Goal: Information Seeking & Learning: Check status

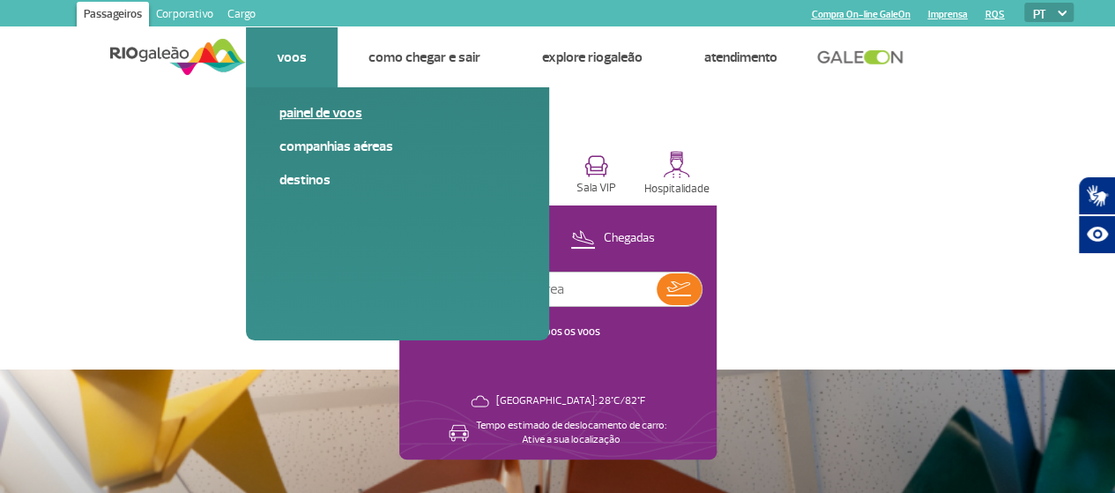
click at [310, 117] on link "Painel de voos" at bounding box center [397, 112] width 236 height 19
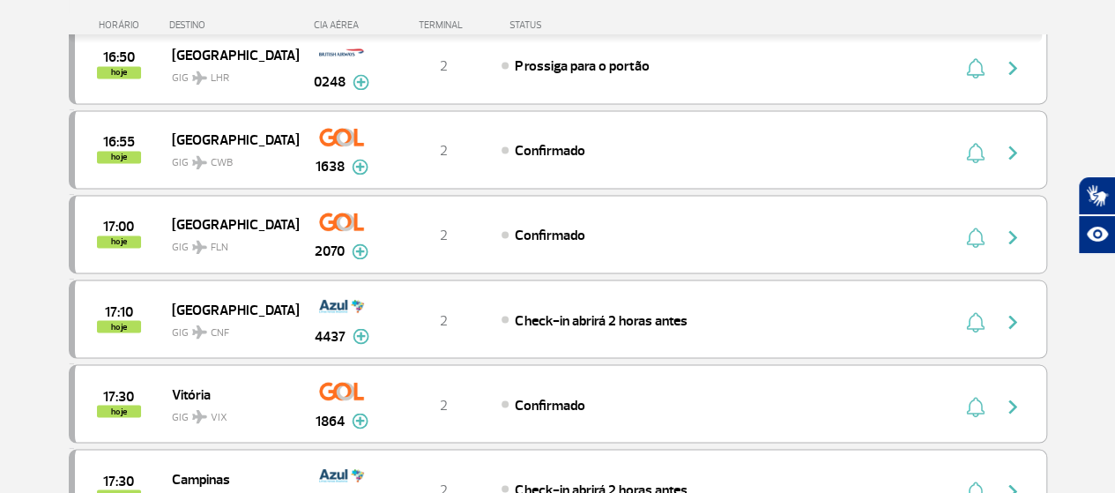
scroll to position [1586, 0]
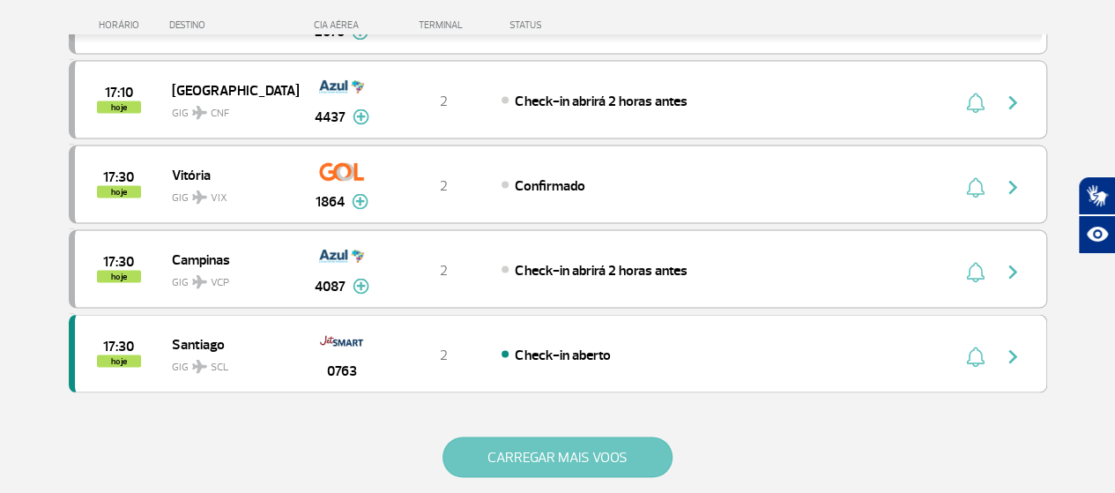
click at [583, 436] on button "CARREGAR MAIS VOOS" at bounding box center [557, 456] width 230 height 41
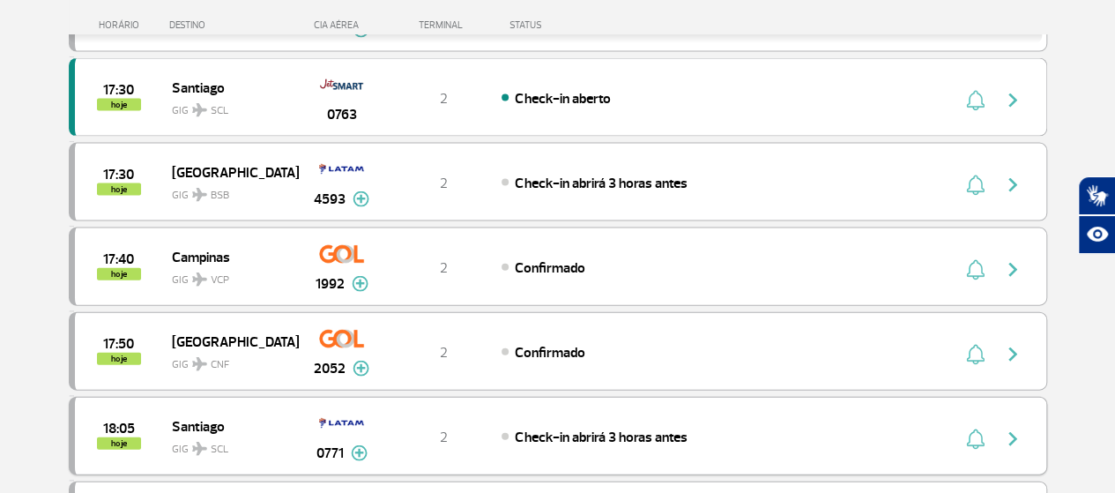
scroll to position [1939, 0]
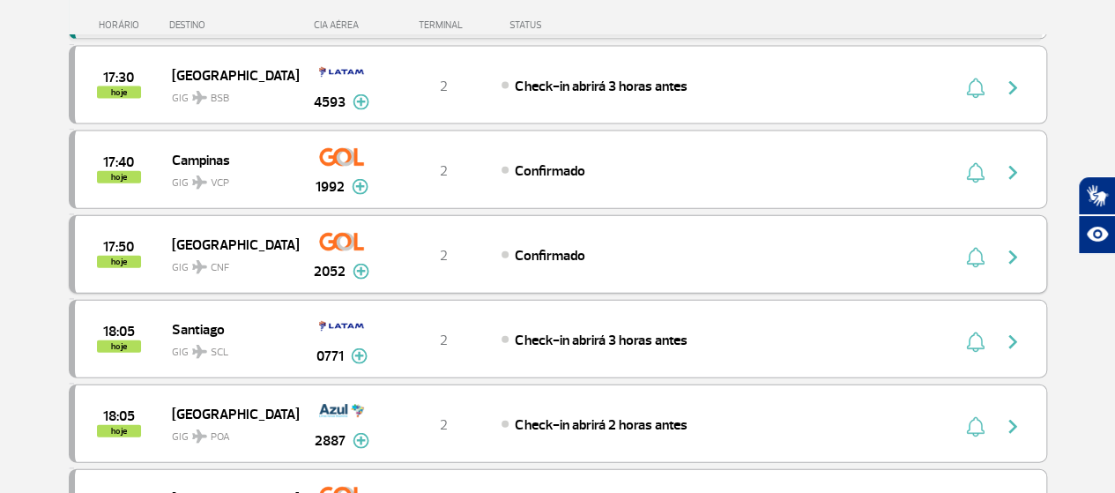
click at [1007, 247] on img "button" at bounding box center [1012, 257] width 21 height 21
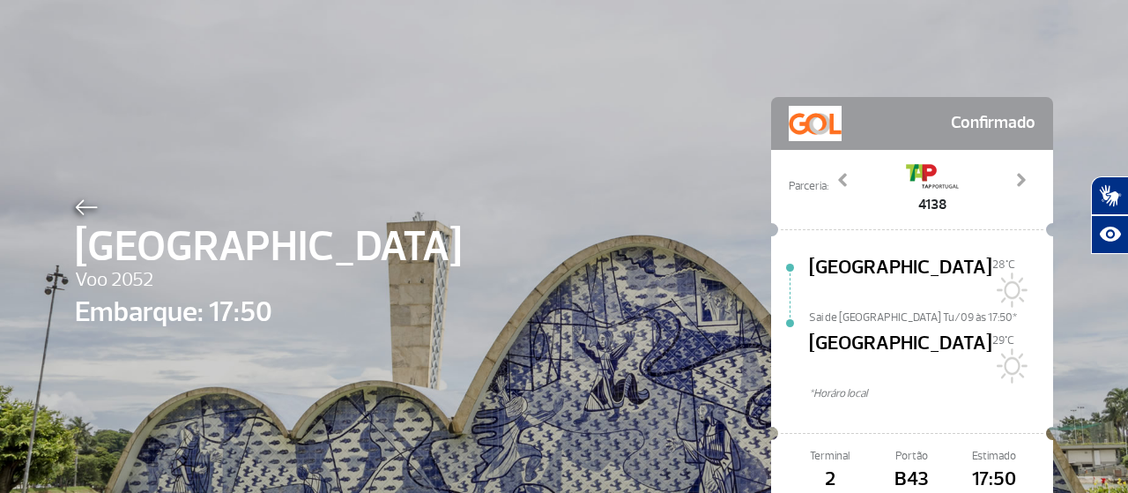
click at [616, 228] on div "[GEOGRAPHIC_DATA] Voo 2052 Embarque: 17:50 Confirmado Parceria: 2038 3632 3671 …" at bounding box center [564, 329] width 1005 height 658
click at [73, 193] on div "[GEOGRAPHIC_DATA] Voo 2052 Embarque: 17:50 Confirmado Parceria: 2038 3632 3671 …" at bounding box center [564, 329] width 1005 height 658
click at [75, 200] on img at bounding box center [86, 207] width 23 height 16
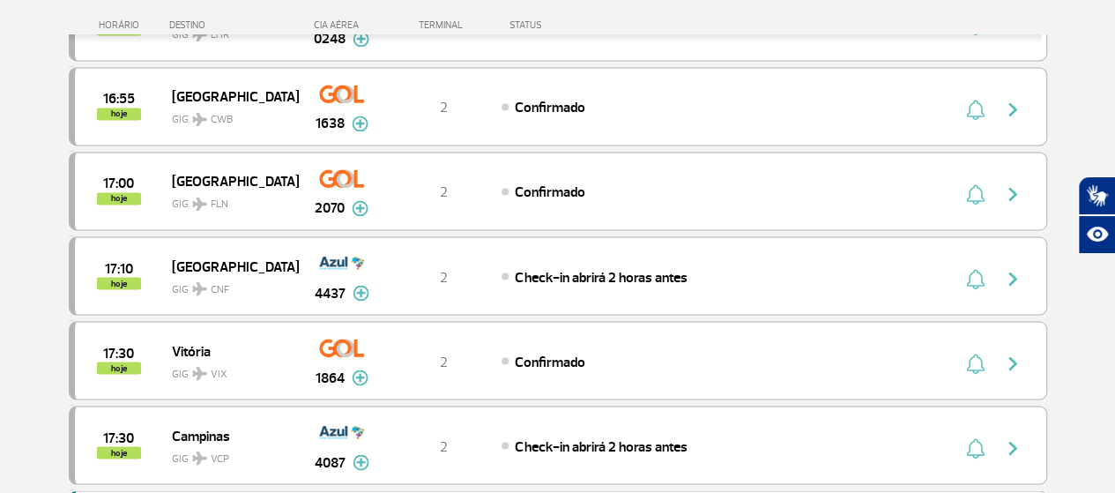
scroll to position [1586, 0]
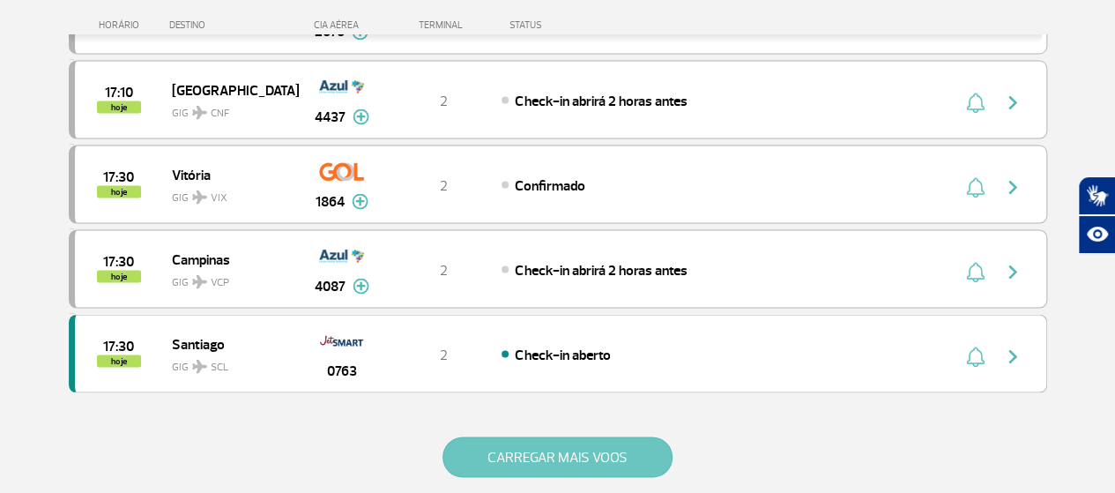
click at [624, 440] on button "CARREGAR MAIS VOOS" at bounding box center [557, 456] width 230 height 41
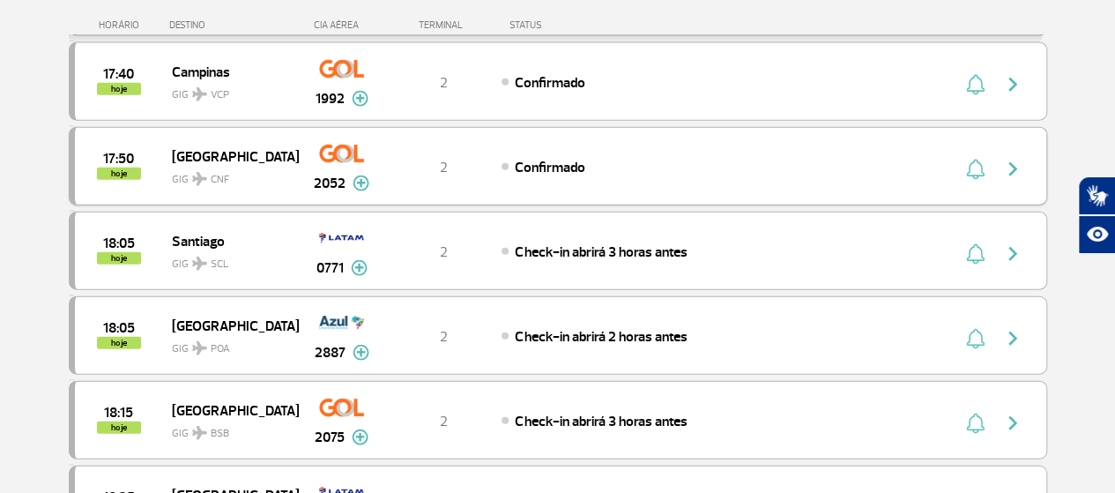
scroll to position [1939, 0]
